Goal: Obtain resource: Download file/media

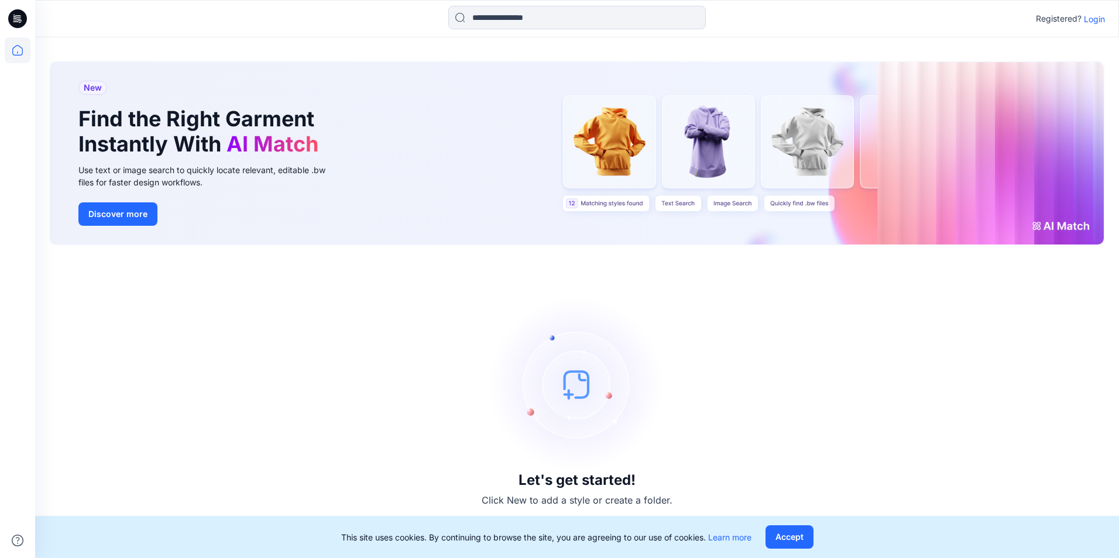
click at [1097, 23] on p "Login" at bounding box center [1093, 19] width 21 height 12
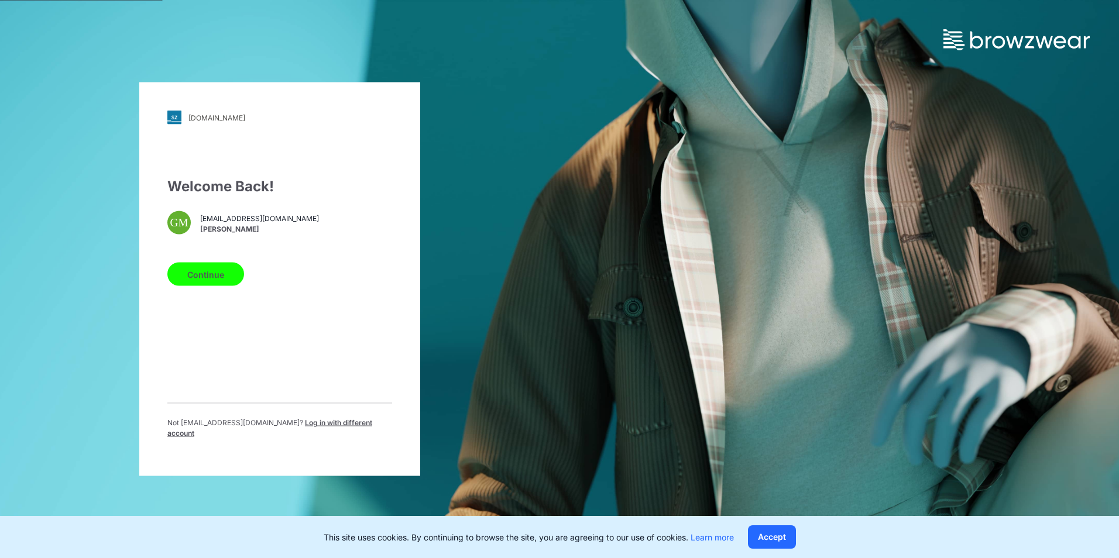
click at [202, 283] on button "Continue" at bounding box center [205, 274] width 77 height 23
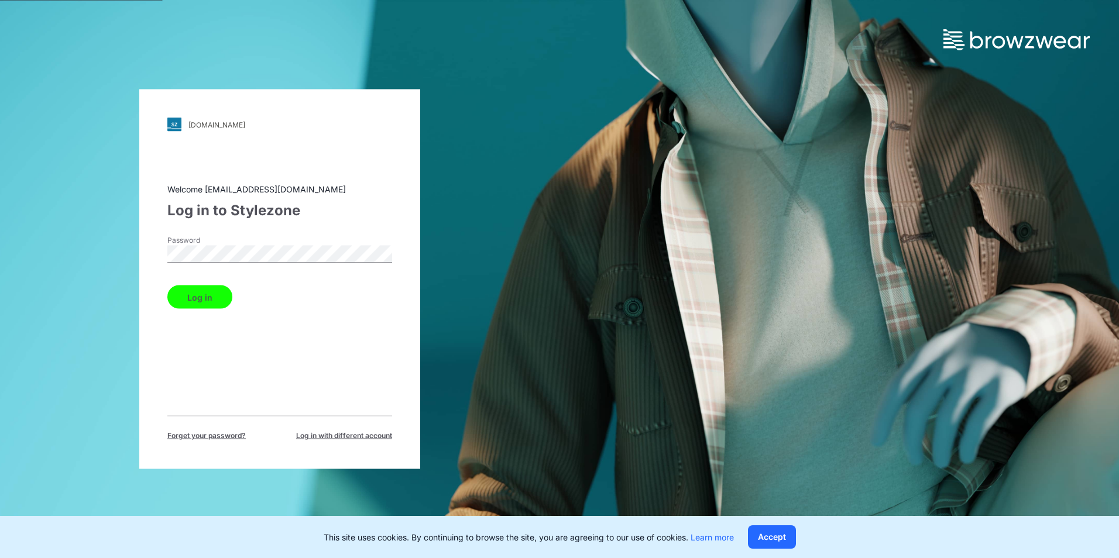
click at [167, 285] on button "Log in" at bounding box center [199, 296] width 65 height 23
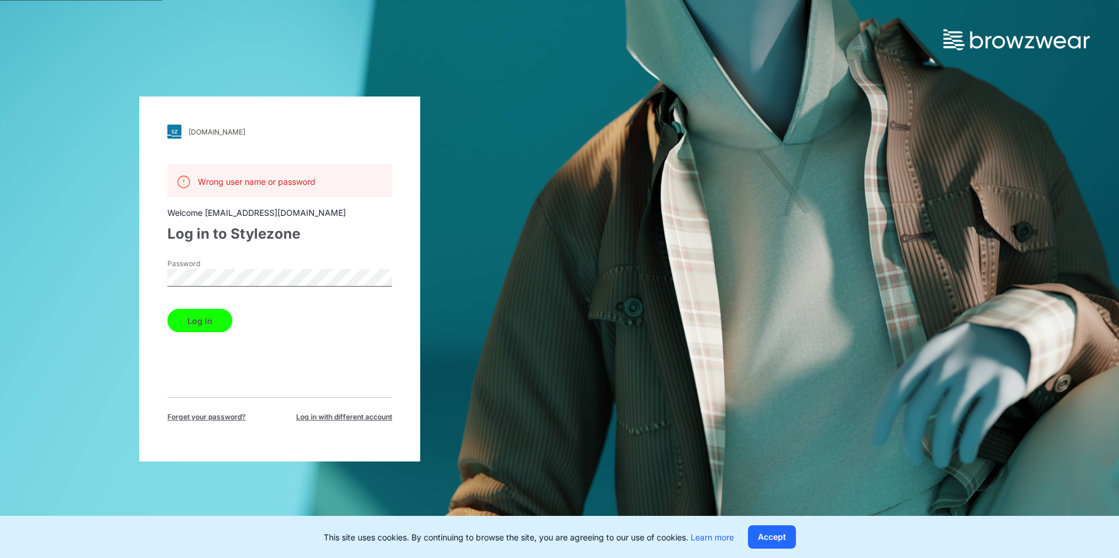
click at [167, 309] on button "Log in" at bounding box center [199, 320] width 65 height 23
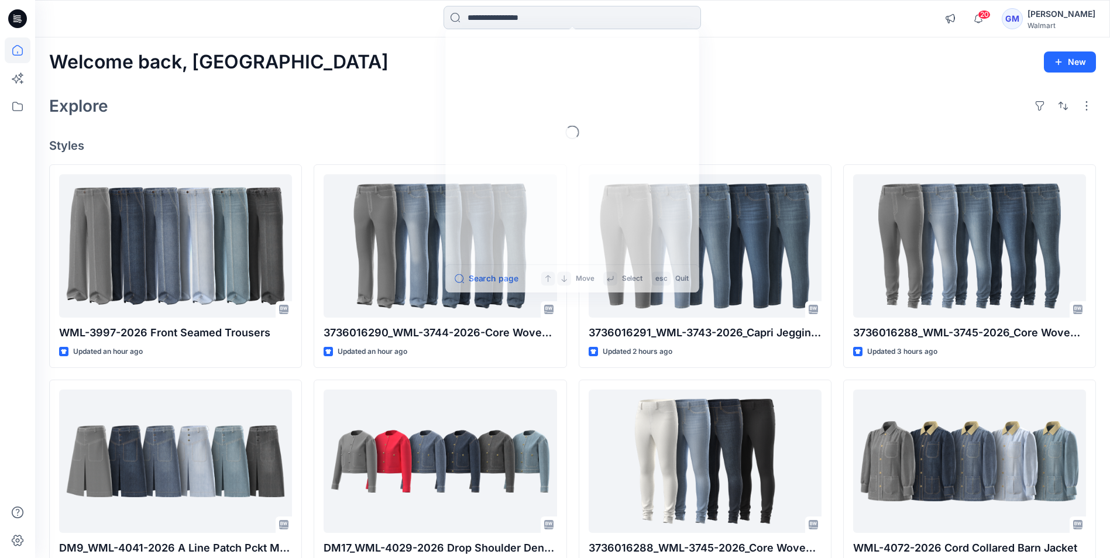
click at [513, 19] on input at bounding box center [571, 17] width 257 height 23
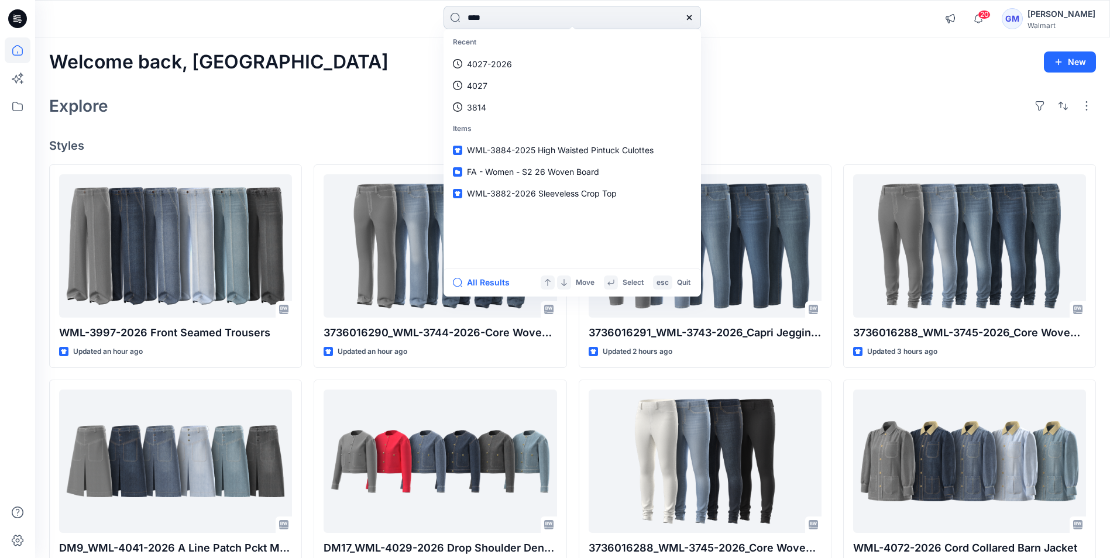
type input "****"
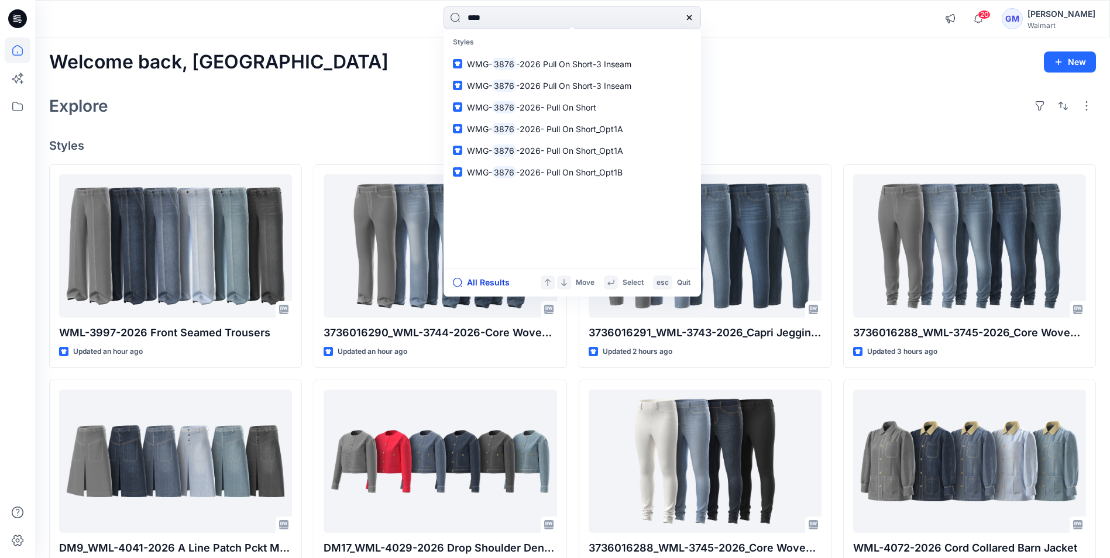
click at [486, 278] on button "All Results" at bounding box center [485, 283] width 64 height 14
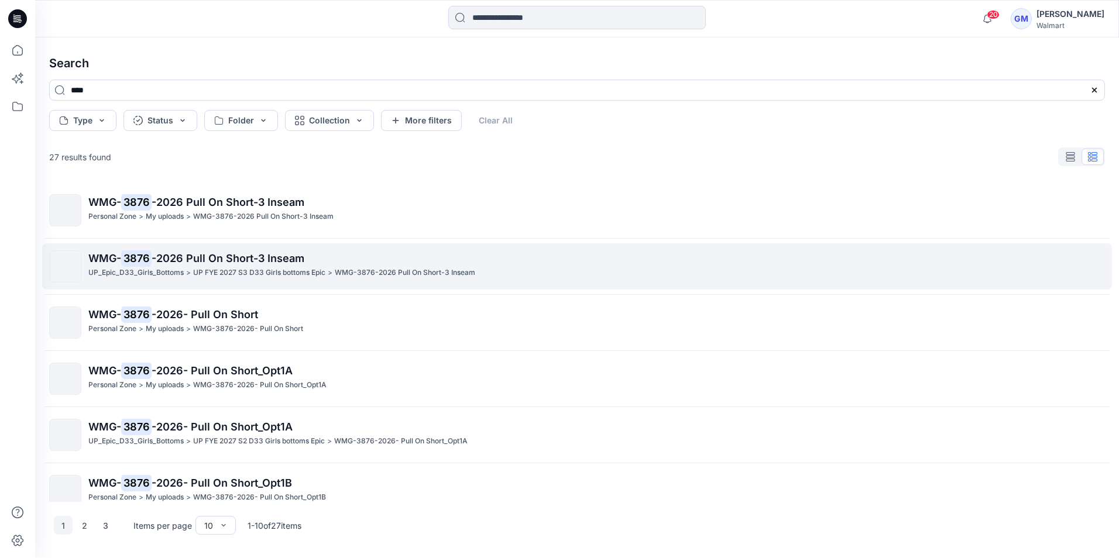
click at [195, 253] on span "-2026 Pull On Short-3 Inseam" at bounding box center [228, 258] width 153 height 12
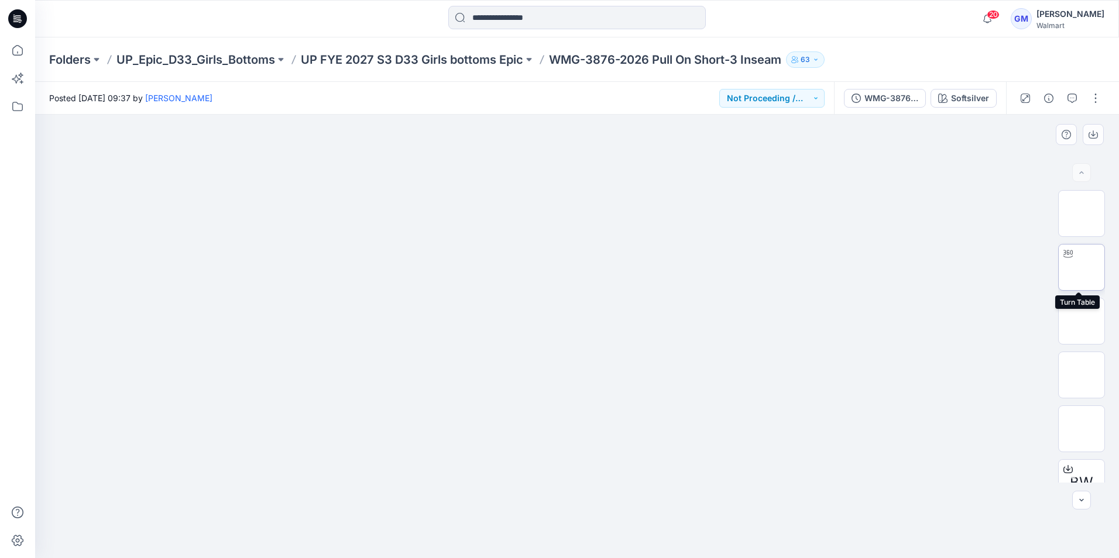
click at [1081, 267] on img at bounding box center [1081, 267] width 0 height 0
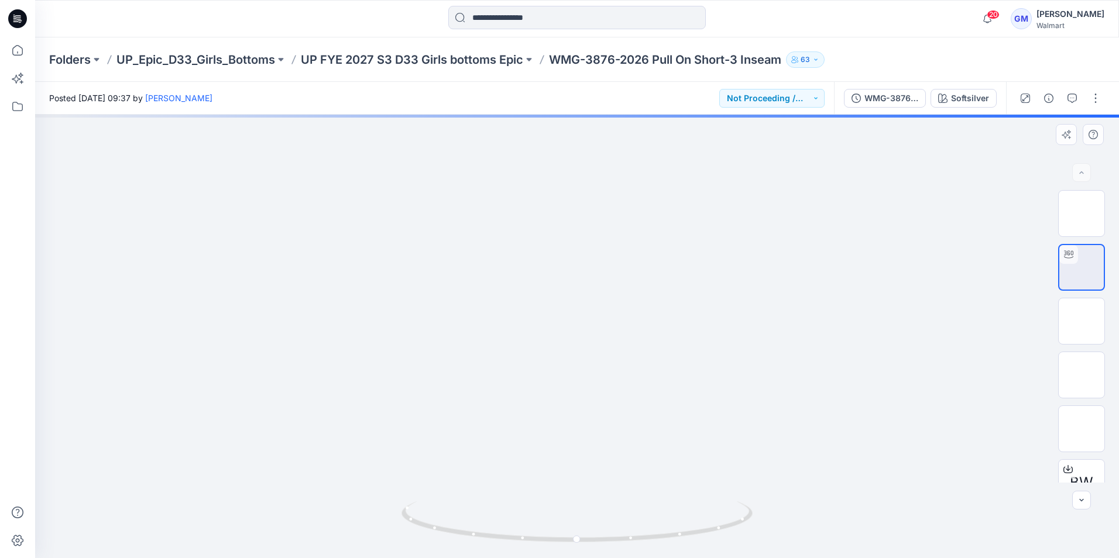
drag, startPoint x: 622, startPoint y: 251, endPoint x: 675, endPoint y: 181, distance: 86.9
click at [631, 91] on div "Posted Thursday, September 18, 2025 09:37 by Gayan Mahawithanalage Not Proceedi…" at bounding box center [576, 320] width 1083 height 476
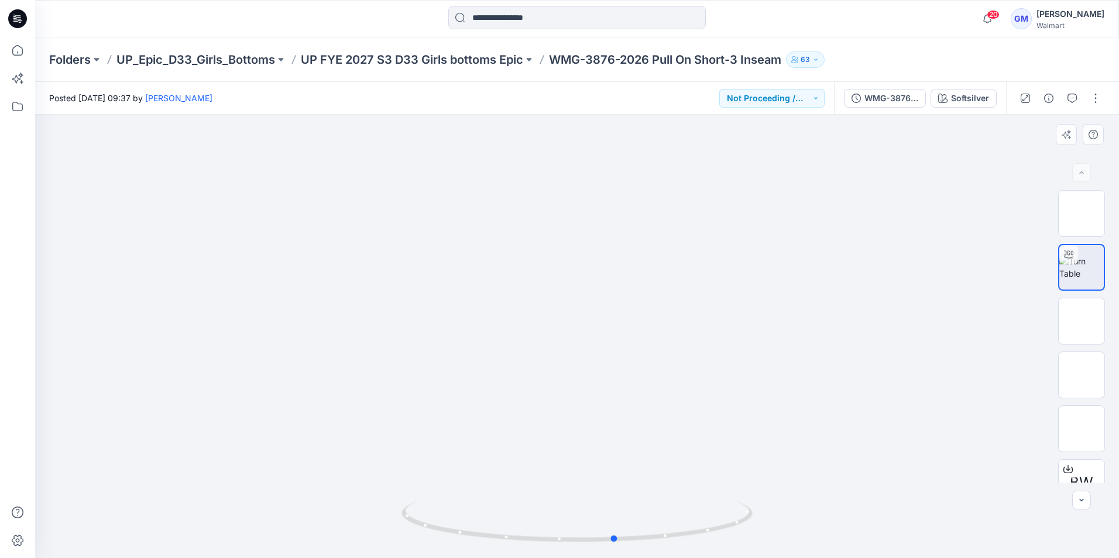
drag, startPoint x: 584, startPoint y: 527, endPoint x: 744, endPoint y: 485, distance: 165.2
click at [744, 485] on div at bounding box center [576, 336] width 1083 height 443
drag, startPoint x: 588, startPoint y: 550, endPoint x: 573, endPoint y: 531, distance: 24.1
click at [573, 531] on div at bounding box center [576, 529] width 351 height 59
drag, startPoint x: 787, startPoint y: 291, endPoint x: 913, endPoint y: 296, distance: 125.3
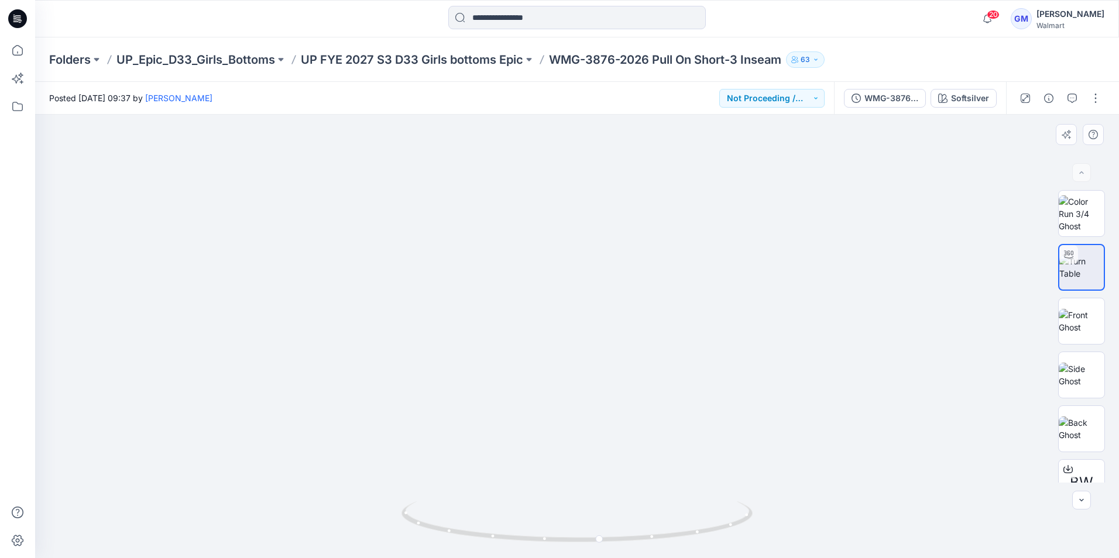
drag, startPoint x: 706, startPoint y: 535, endPoint x: 611, endPoint y: 528, distance: 95.7
click at [611, 528] on icon at bounding box center [578, 523] width 354 height 44
click at [882, 99] on div "WMG-3876-2026 Pull On Short_Full Colorway" at bounding box center [891, 98] width 54 height 13
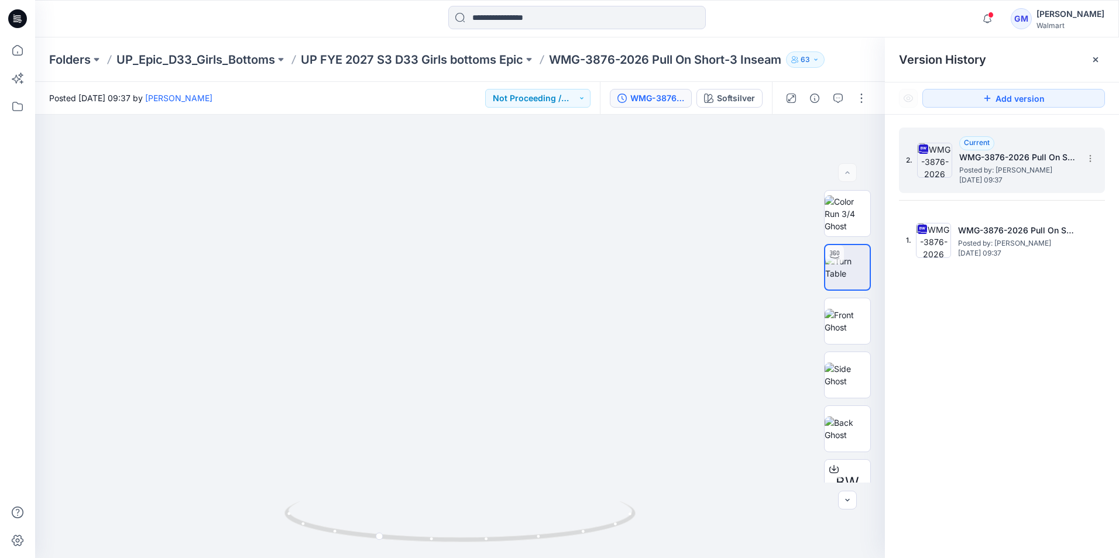
click at [980, 164] on span "Posted by: Gayan Mahawithanalage" at bounding box center [1017, 170] width 117 height 12
click at [956, 161] on div "2. Current WMG-3876-2026 Pull On Short_Full Colorway Posted by: Gayan Mahawitha…" at bounding box center [994, 160] width 176 height 56
click at [742, 96] on div "Softsilver" at bounding box center [736, 98] width 38 height 13
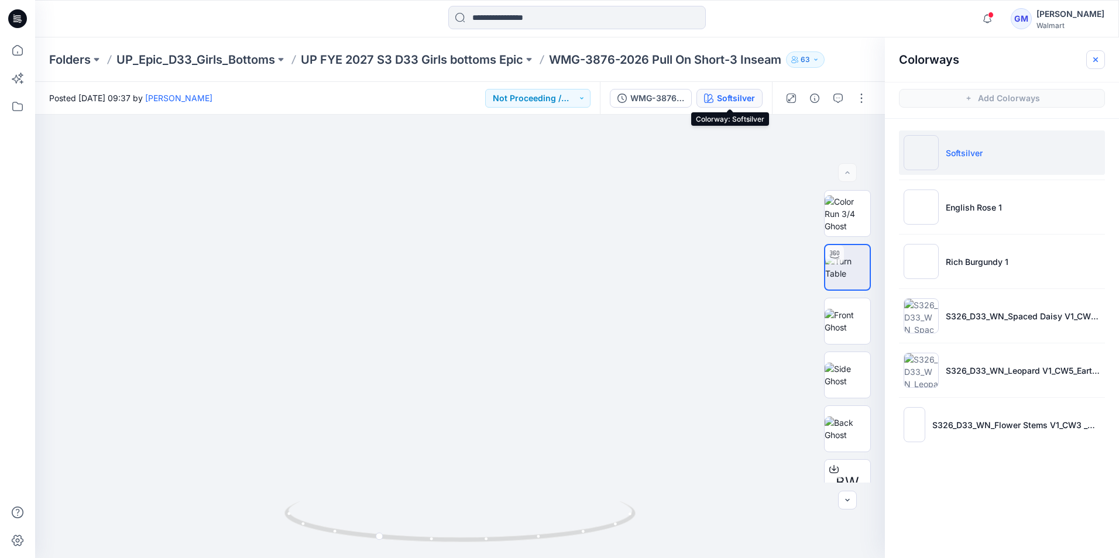
click at [1099, 55] on icon "button" at bounding box center [1094, 59] width 9 height 9
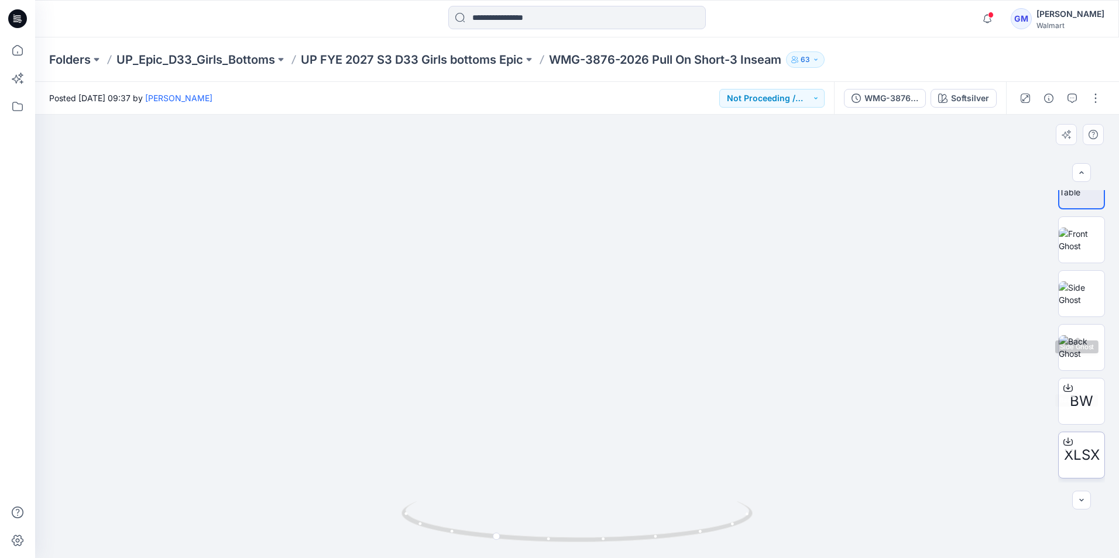
scroll to position [131, 0]
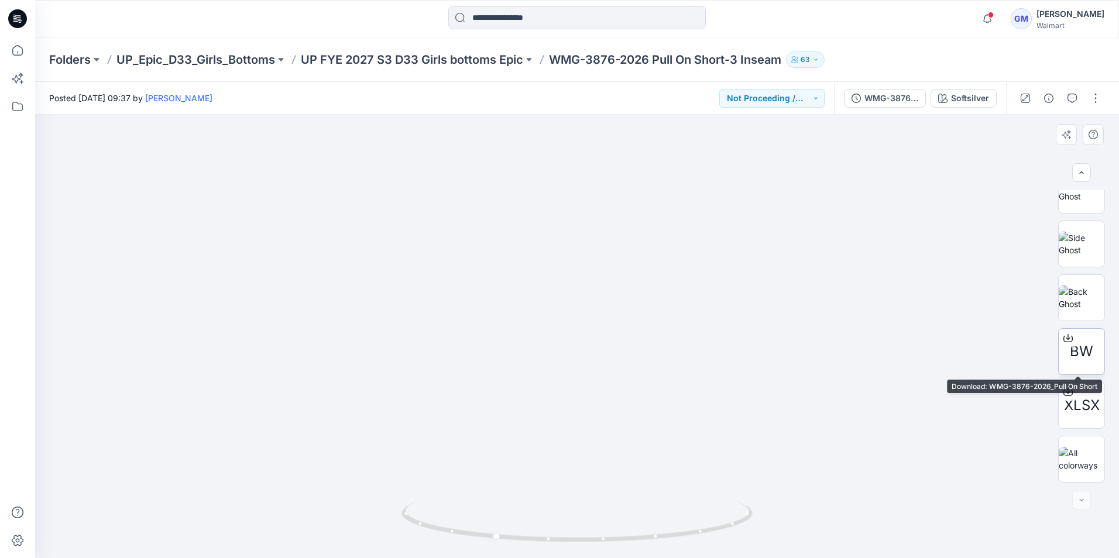
click at [1087, 345] on span "BW" at bounding box center [1080, 351] width 23 height 21
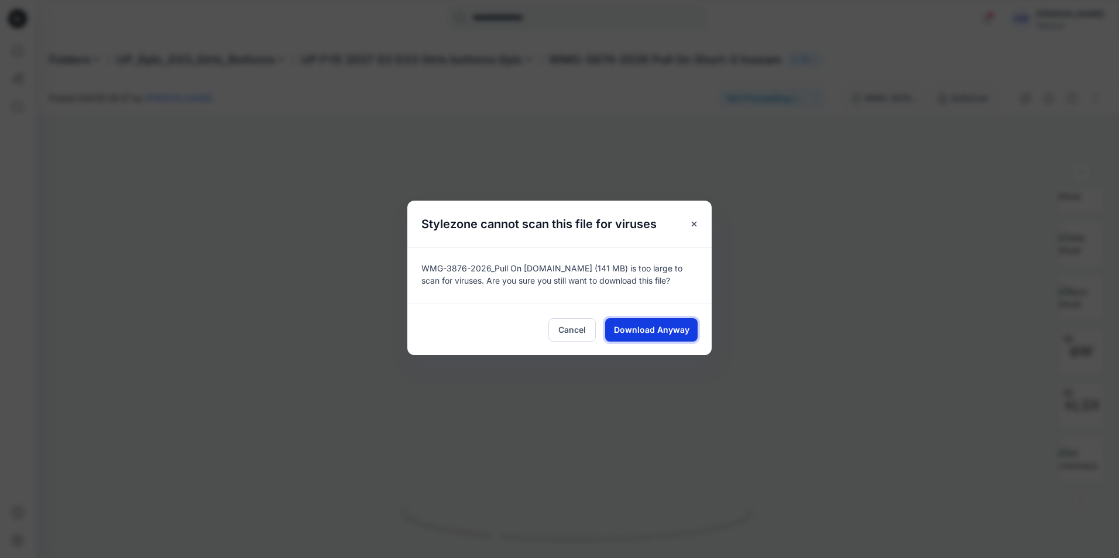
click at [663, 333] on span "Download Anyway" at bounding box center [651, 330] width 75 height 12
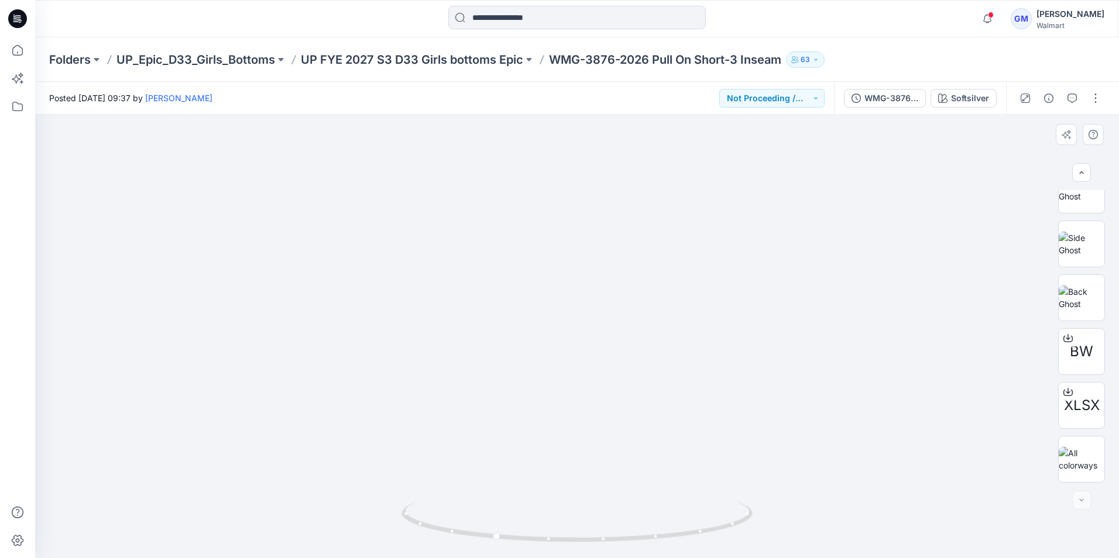
click at [835, 170] on img at bounding box center [614, 182] width 1281 height 1281
click at [1086, 340] on div "BW" at bounding box center [1081, 351] width 47 height 47
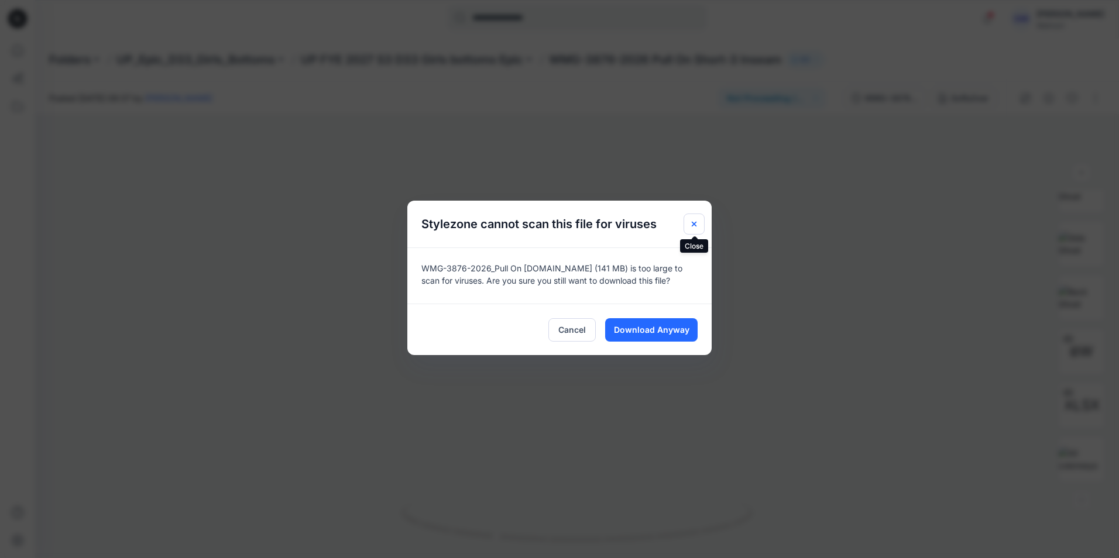
click at [696, 226] on icon "Close" at bounding box center [693, 224] width 5 height 5
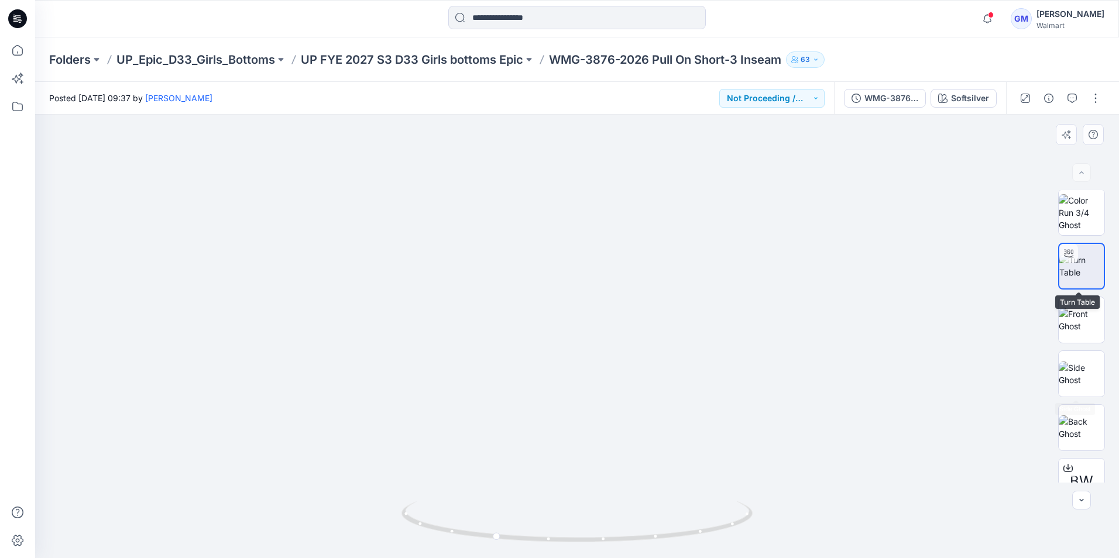
scroll to position [0, 0]
click at [1082, 204] on img at bounding box center [1081, 213] width 46 height 37
click at [1097, 279] on img at bounding box center [1081, 267] width 46 height 25
drag, startPoint x: 621, startPoint y: 452, endPoint x: 603, endPoint y: 298, distance: 155.0
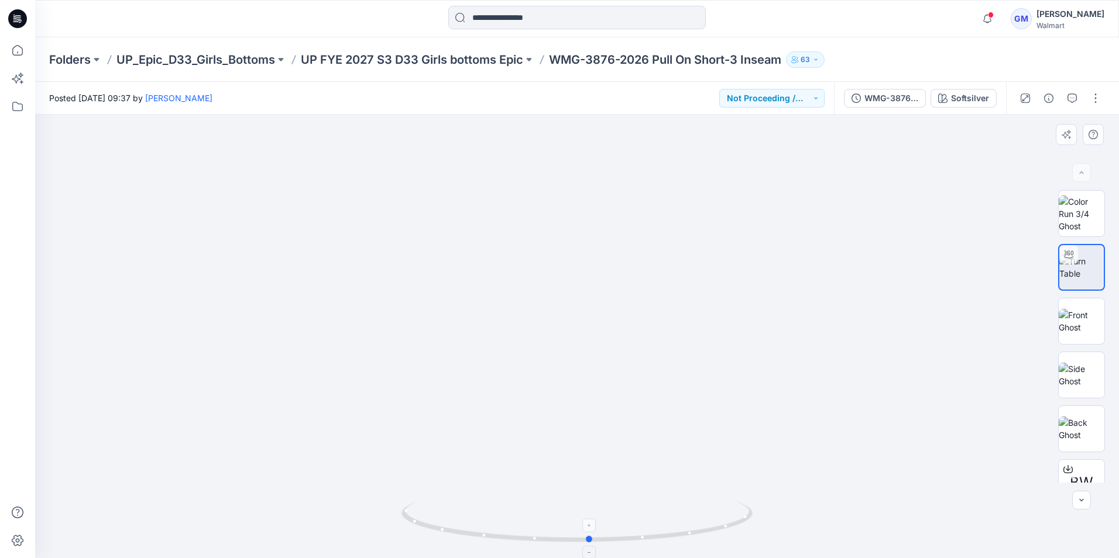
drag, startPoint x: 617, startPoint y: 541, endPoint x: 629, endPoint y: 526, distance: 19.9
click at [629, 526] on icon at bounding box center [578, 523] width 354 height 44
